Goal: Browse casually

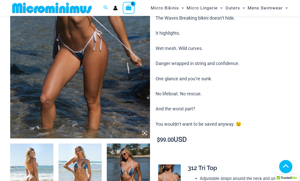
scroll to position [103, 0]
click at [78, 173] on img at bounding box center [80, 175] width 43 height 65
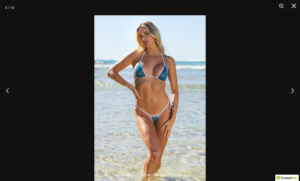
click at [281, 12] on button "Zoom" at bounding box center [279, 7] width 13 height 15
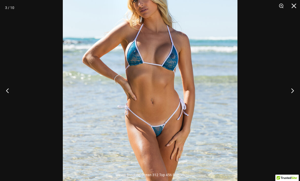
click at [289, 103] on button "Next" at bounding box center [290, 90] width 19 height 25
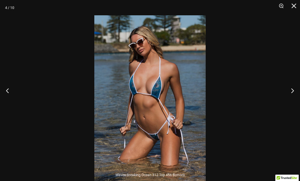
click at [278, 4] on button "Zoom" at bounding box center [279, 7] width 13 height 15
click at [284, 7] on button "Zoom" at bounding box center [279, 7] width 13 height 15
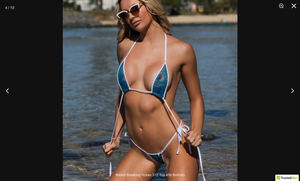
click at [285, 95] on button "Next" at bounding box center [290, 90] width 19 height 25
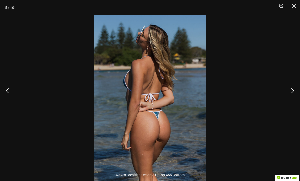
click at [288, 90] on button "Next" at bounding box center [290, 90] width 19 height 25
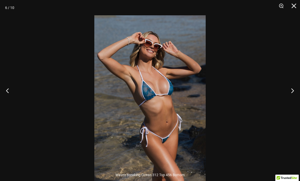
click at [293, 99] on button "Next" at bounding box center [290, 90] width 19 height 25
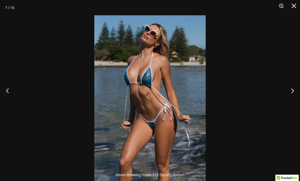
click at [291, 99] on button "Next" at bounding box center [290, 90] width 19 height 25
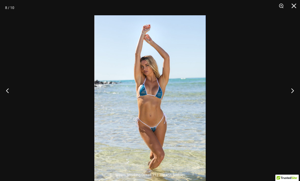
click at [289, 101] on button "Next" at bounding box center [290, 90] width 19 height 25
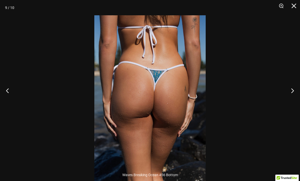
click at [290, 98] on button "Next" at bounding box center [290, 90] width 19 height 25
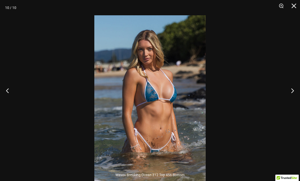
click at [292, 101] on button "Next" at bounding box center [290, 90] width 19 height 25
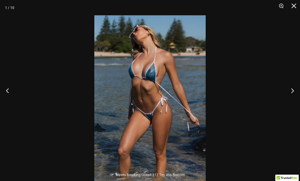
click at [293, 101] on button "Next" at bounding box center [290, 90] width 19 height 25
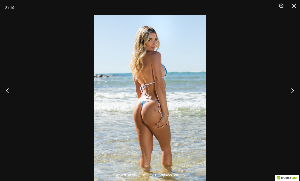
click at [292, 101] on button "Next" at bounding box center [290, 90] width 19 height 25
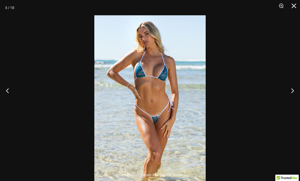
click at [296, 8] on button "Close" at bounding box center [292, 7] width 13 height 15
